Goal: Information Seeking & Learning: Learn about a topic

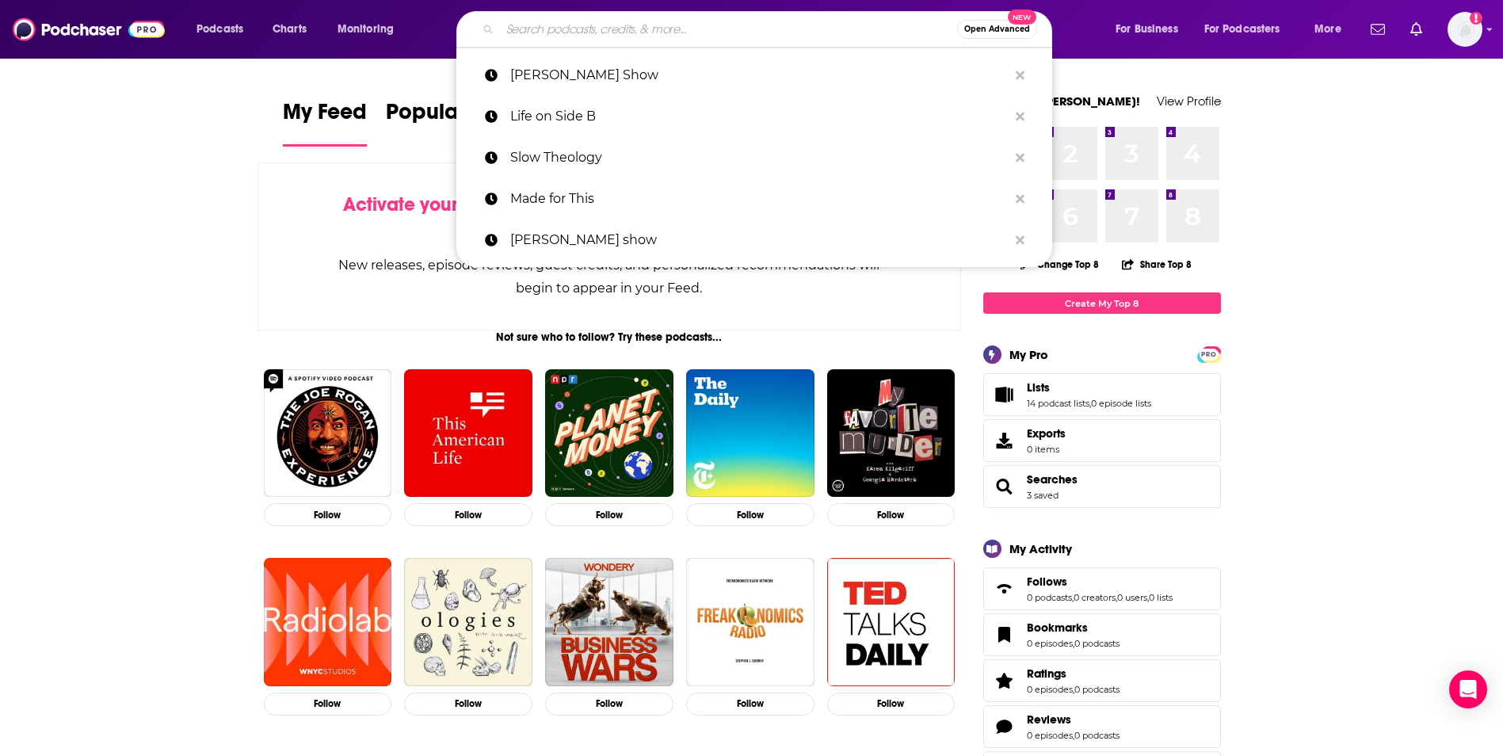
click at [644, 21] on input "Search podcasts, credits, & more..." at bounding box center [728, 29] width 457 height 25
click at [620, 142] on p "Slow Theology" at bounding box center [759, 157] width 498 height 41
type input "Slow Theology"
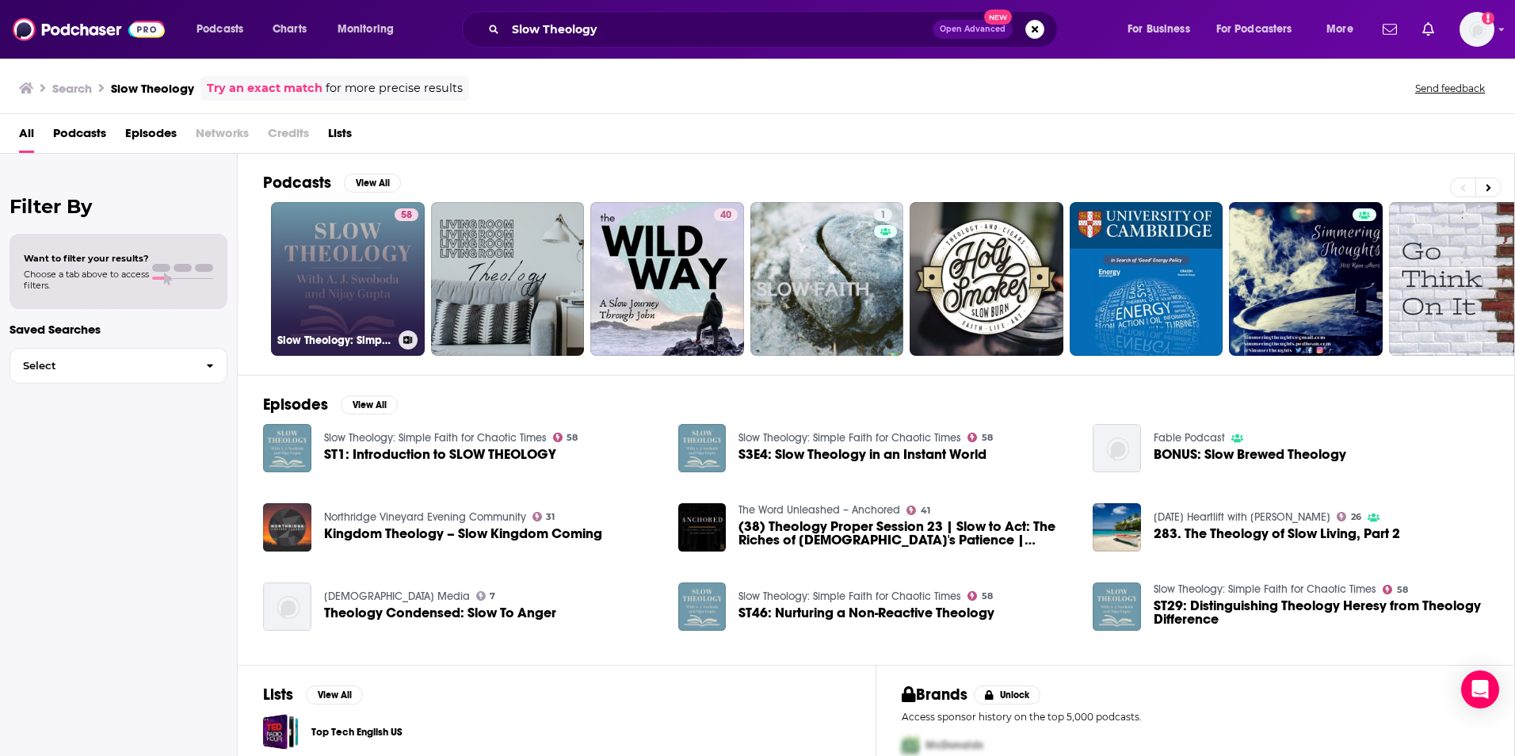
click at [354, 256] on link "58 Slow Theology: Simple Faith for Chaotic Times" at bounding box center [348, 279] width 154 height 154
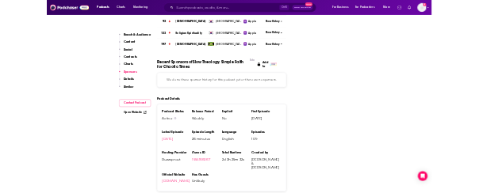
scroll to position [1902, 0]
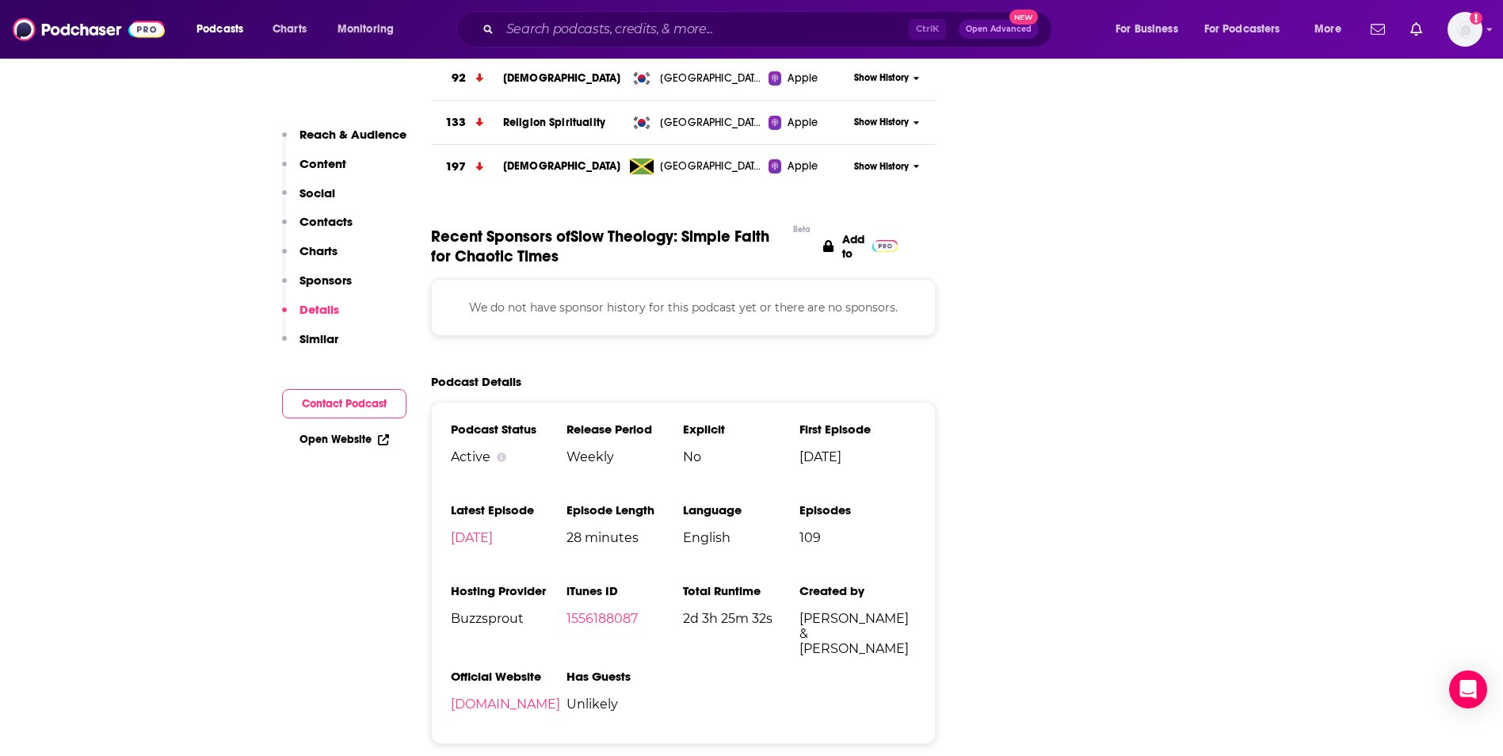
drag, startPoint x: 128, startPoint y: 426, endPoint x: 132, endPoint y: 470, distance: 44.6
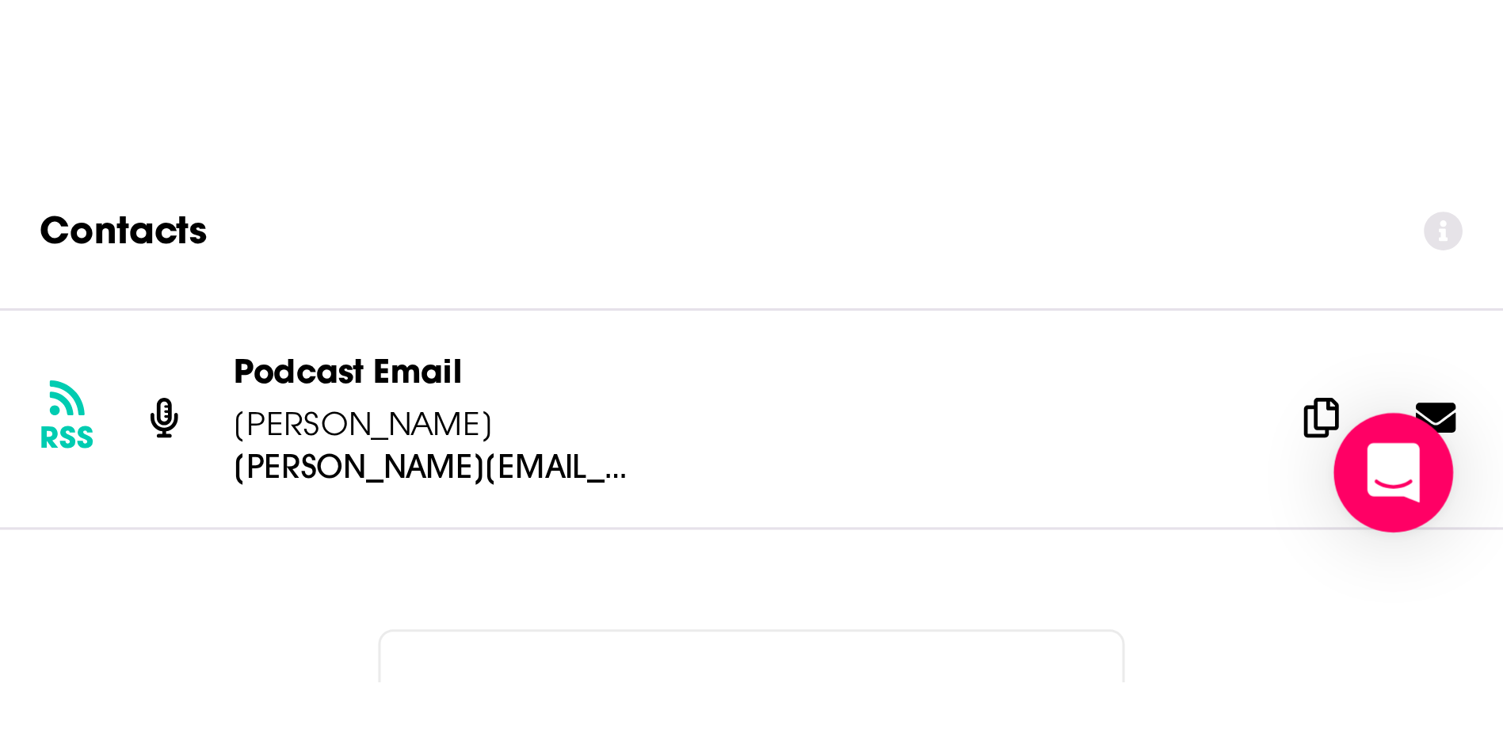
scroll to position [0, 0]
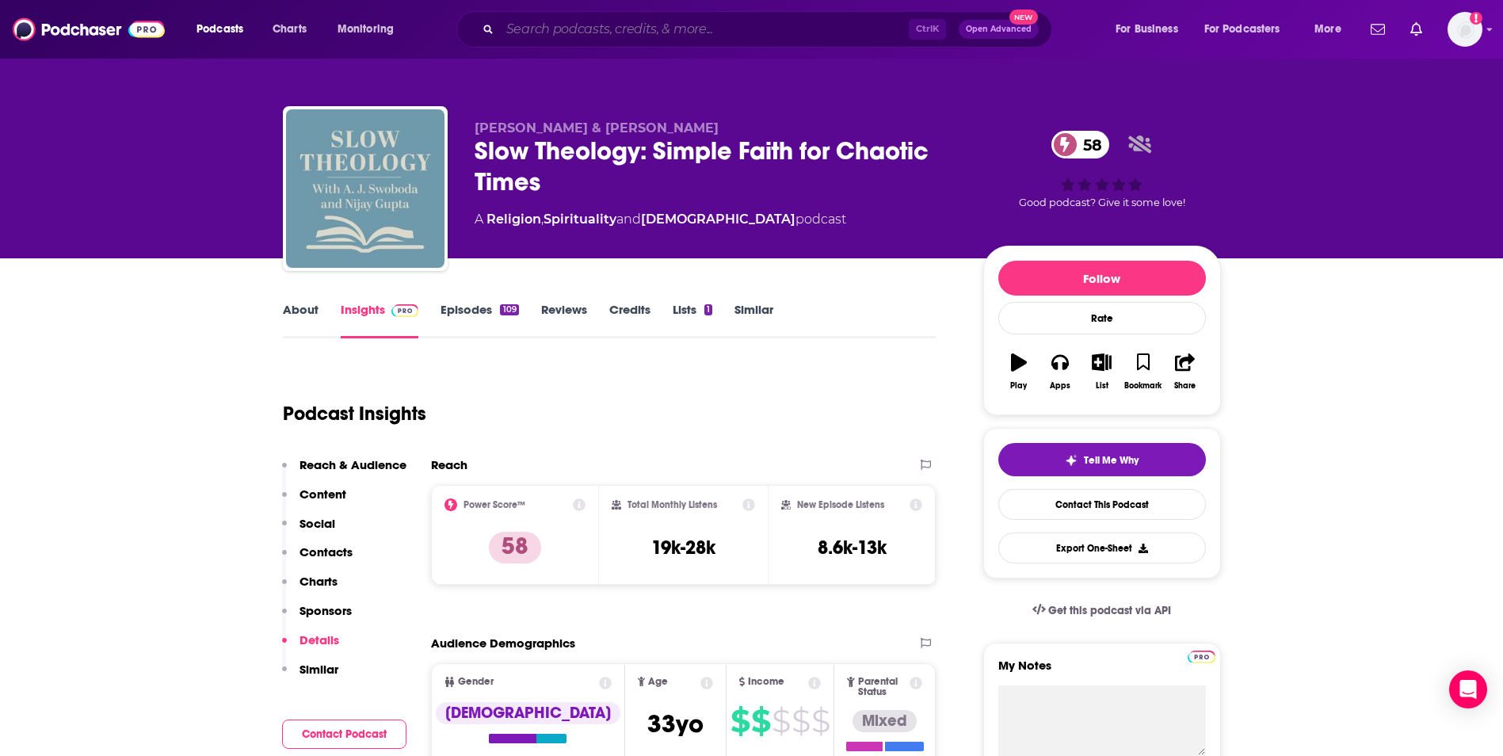
click at [654, 19] on input "Search podcasts, credits, & more..." at bounding box center [704, 29] width 409 height 25
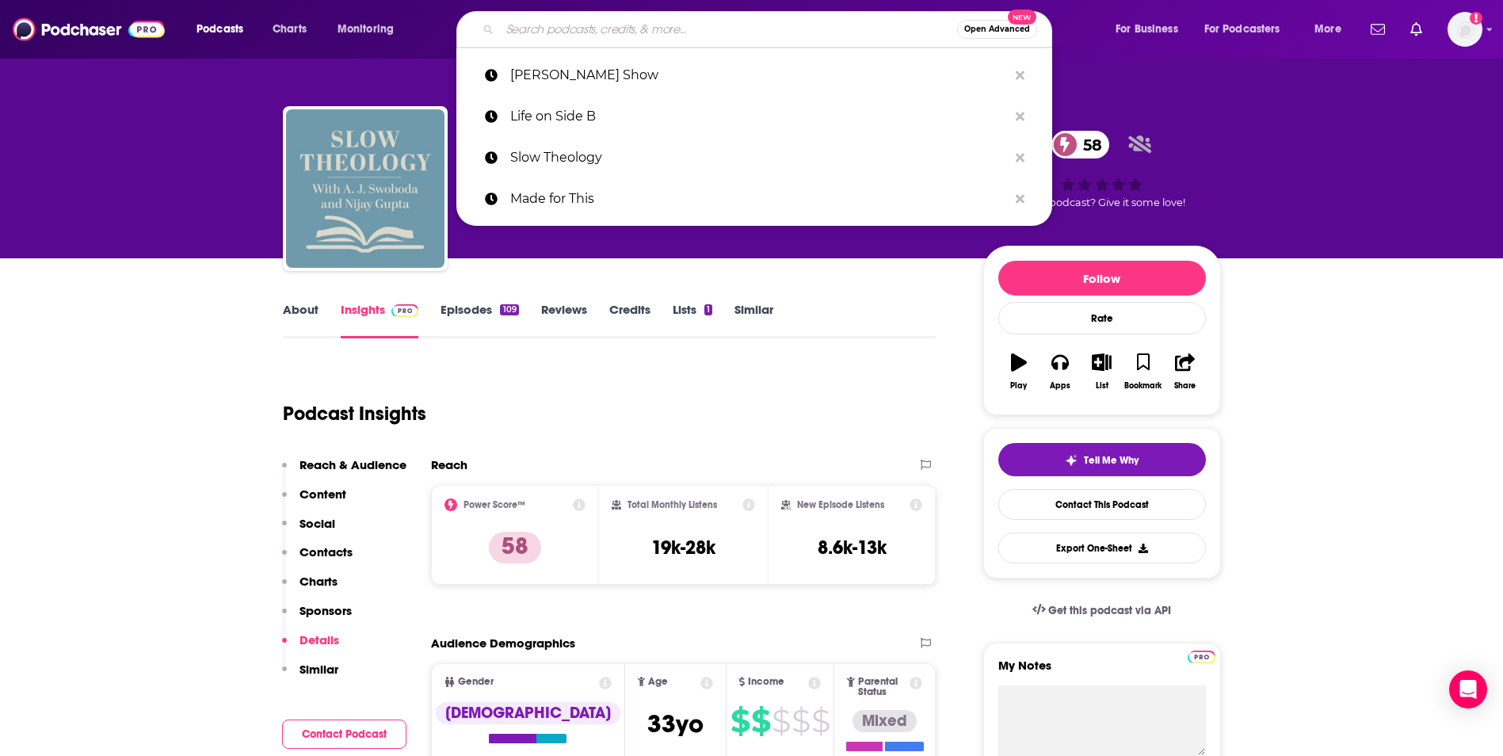
paste input "The [DEMOGRAPHIC_DATA] people"
type input "The [DEMOGRAPHIC_DATA] people"
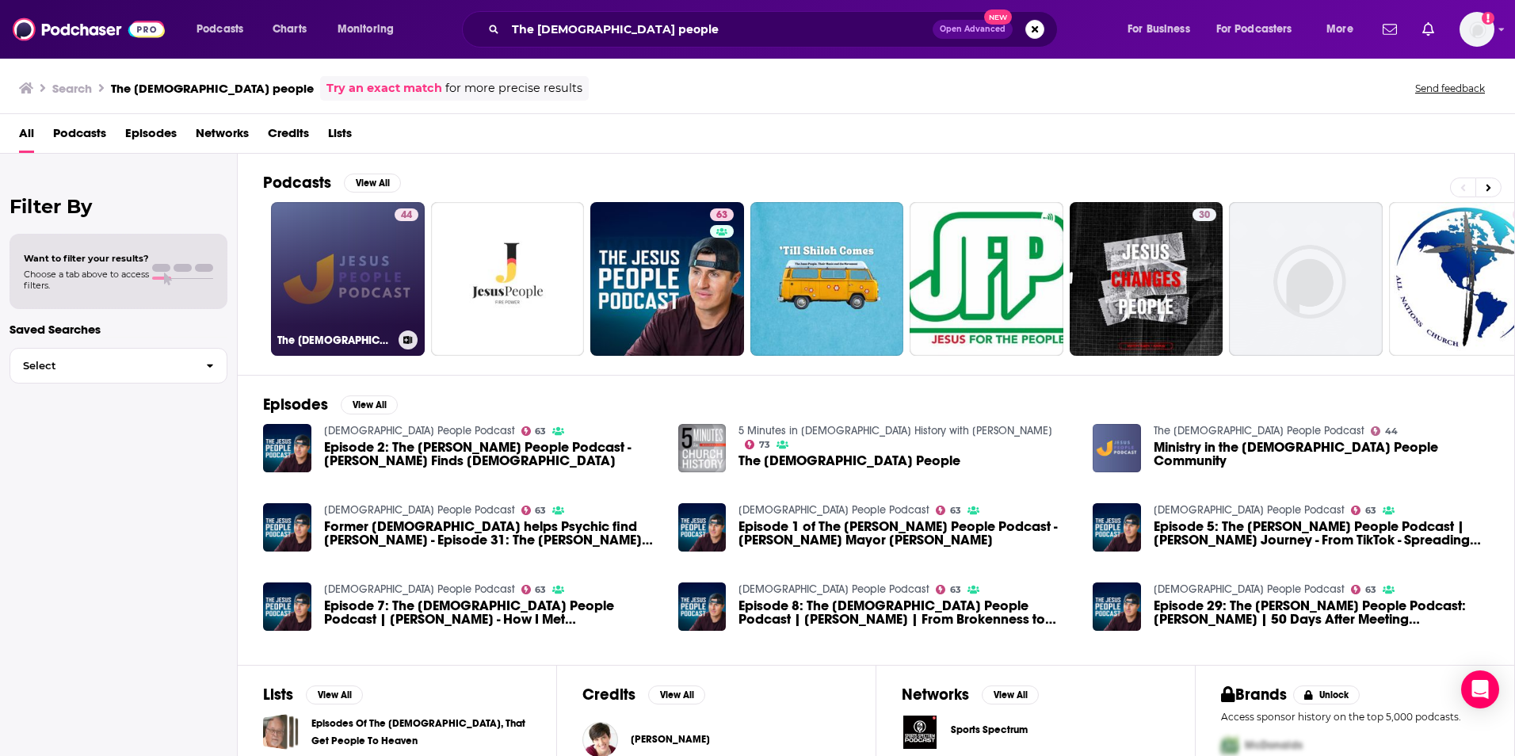
click at [326, 288] on link "44 The [DEMOGRAPHIC_DATA] People Podcast" at bounding box center [348, 279] width 154 height 154
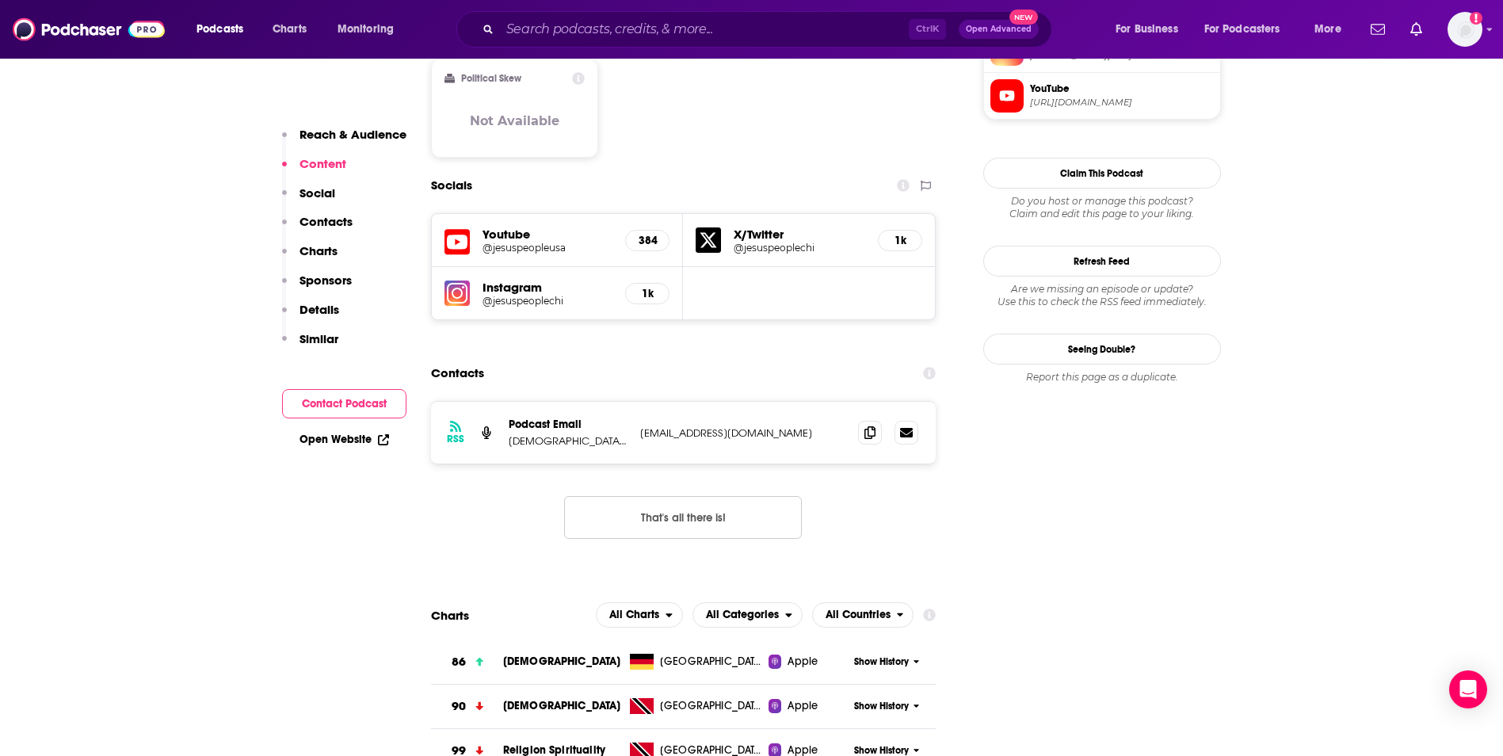
scroll to position [1347, 0]
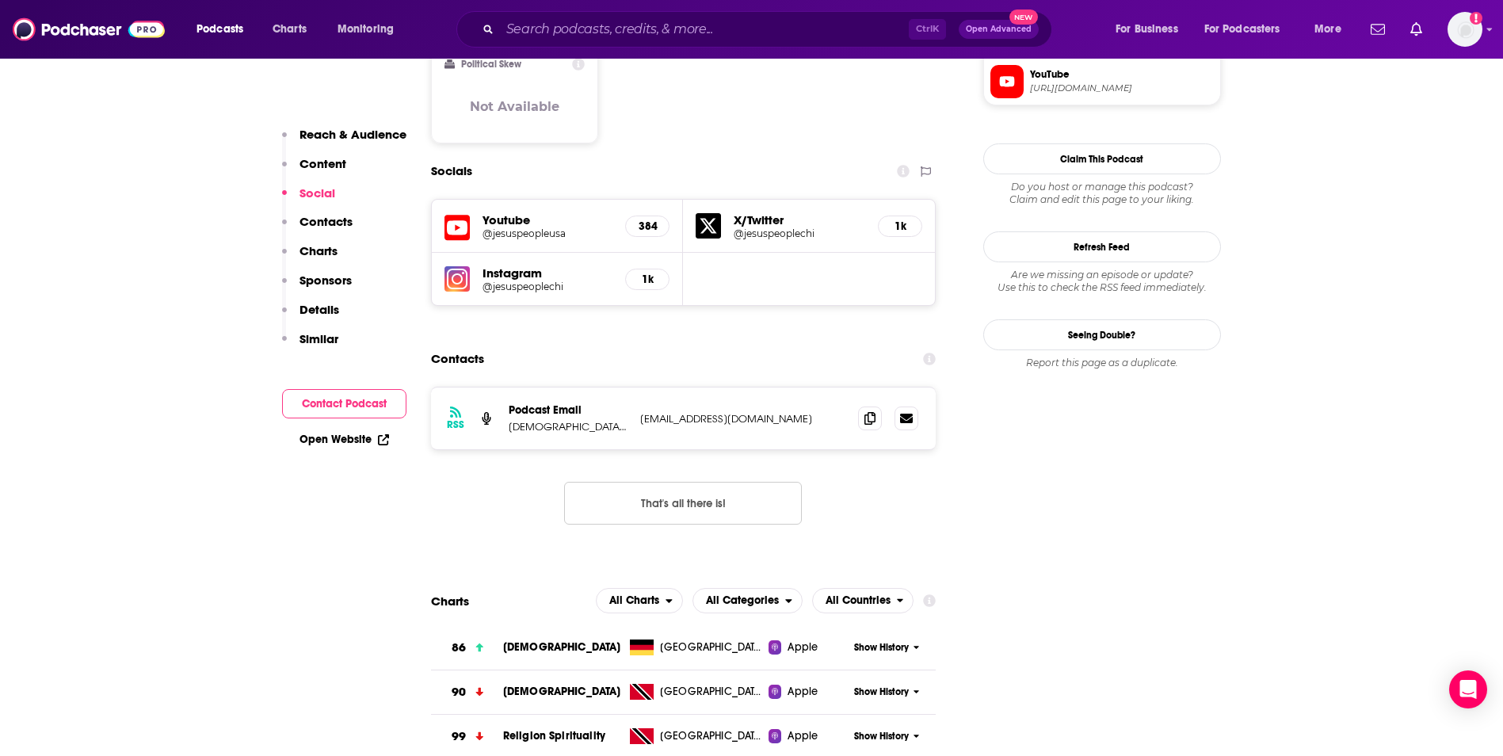
click at [516, 266] on h5 "Instagram" at bounding box center [548, 273] width 131 height 15
click at [458, 266] on img at bounding box center [457, 278] width 25 height 25
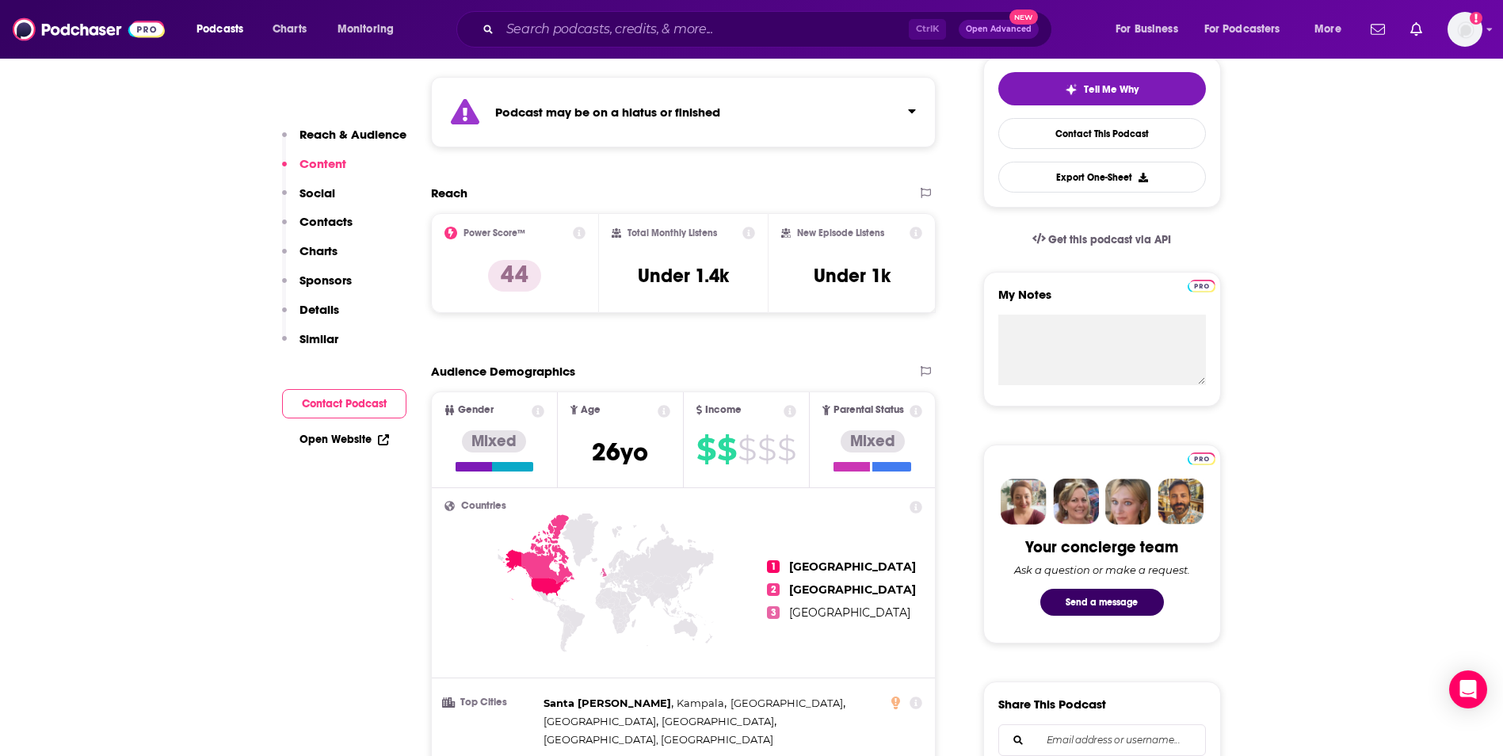
scroll to position [317, 0]
